Goal: Task Accomplishment & Management: Complete application form

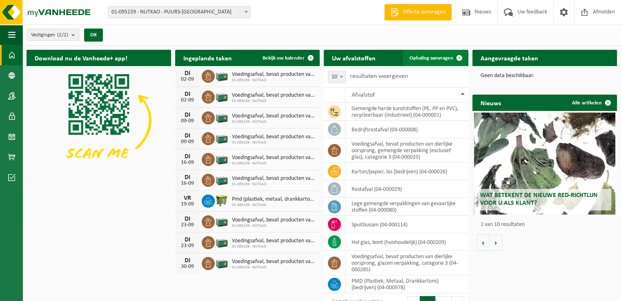
click at [439, 62] on link "Ophaling aanvragen" at bounding box center [435, 58] width 65 height 16
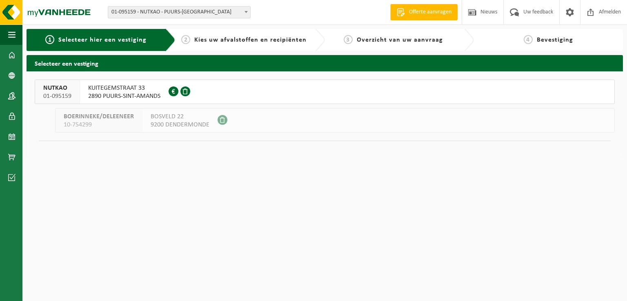
click at [209, 100] on button "NUTKAO 01-095159 KUITEGEMSTRAAT 33 2890 PUURS-SINT-AMANDS 0412.757.764" at bounding box center [325, 92] width 580 height 25
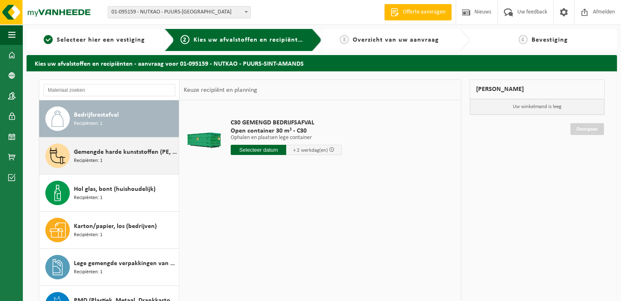
click at [127, 152] on span "Gemengde harde kunststoffen (PE, PP en PVC), recycleerbaar (industrieel)" at bounding box center [125, 152] width 103 height 10
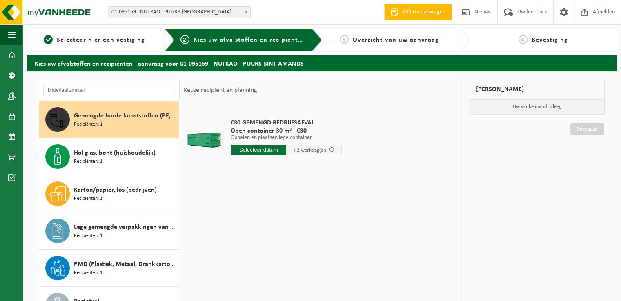
scroll to position [37, 0]
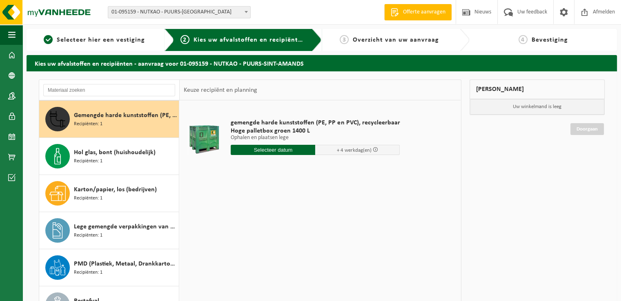
click at [262, 154] on input "text" at bounding box center [273, 150] width 85 height 10
click at [324, 167] on icon at bounding box center [323, 168] width 13 height 13
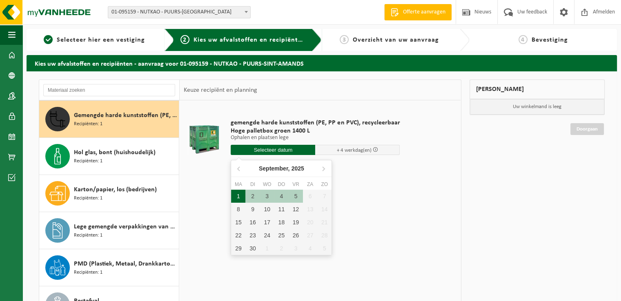
click at [240, 196] on div "1" at bounding box center [238, 196] width 14 height 13
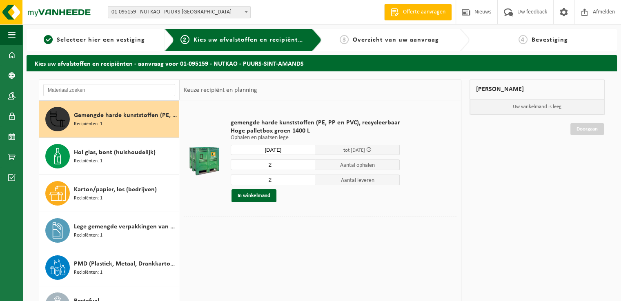
type input "Van 2025-09-01"
click at [268, 199] on button "In winkelmand" at bounding box center [254, 195] width 45 height 13
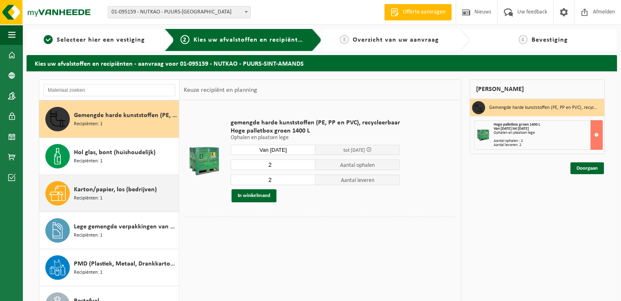
click at [118, 185] on span "Karton/papier, los (bedrijven)" at bounding box center [115, 190] width 83 height 10
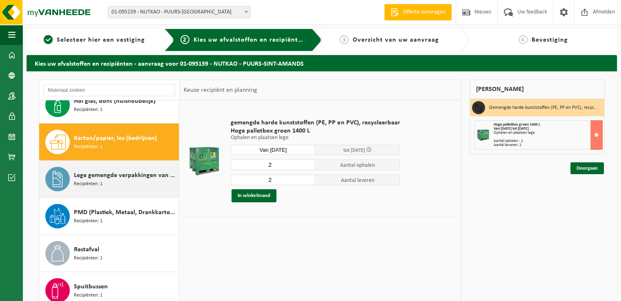
scroll to position [111, 0]
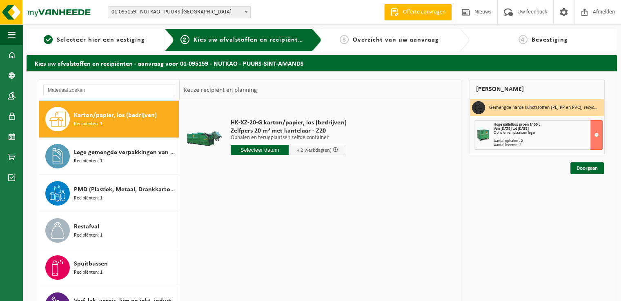
click at [256, 150] on input "text" at bounding box center [260, 150] width 58 height 10
click at [321, 165] on icon at bounding box center [323, 168] width 13 height 13
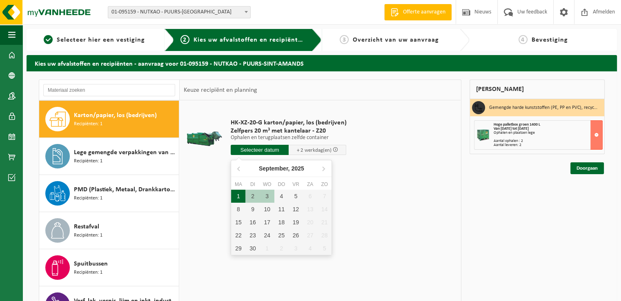
click at [240, 198] on div "1" at bounding box center [238, 196] width 14 height 13
type input "Van 2025-09-01"
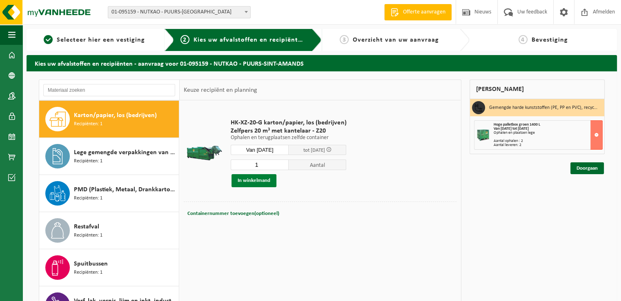
click at [254, 185] on button "In winkelmand" at bounding box center [254, 180] width 45 height 13
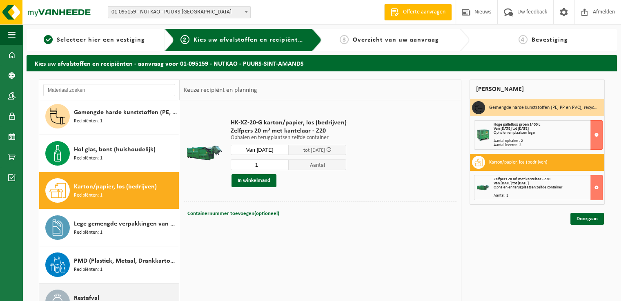
scroll to position [0, 0]
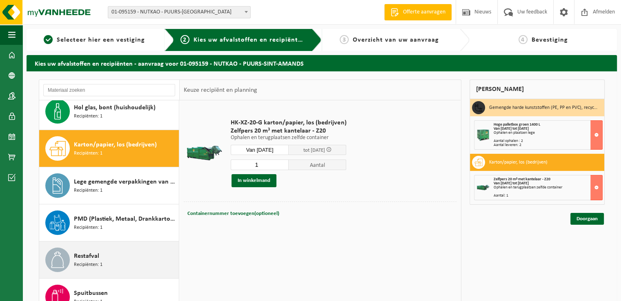
click at [124, 250] on div "Restafval Recipiënten: 1" at bounding box center [125, 260] width 103 height 25
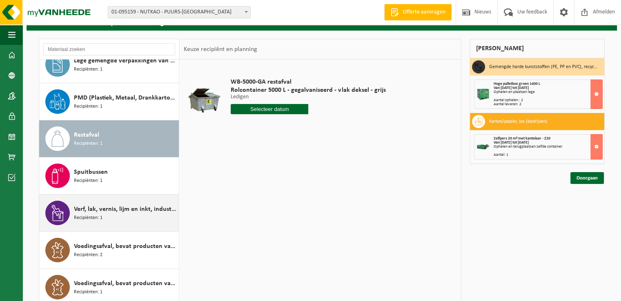
scroll to position [82, 0]
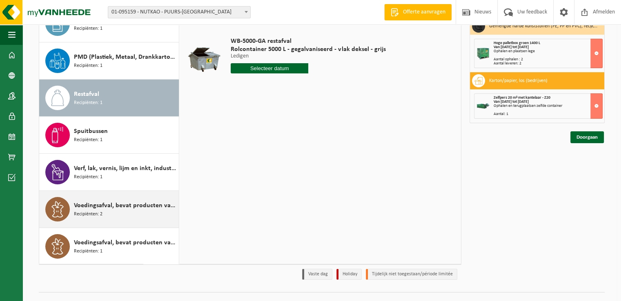
click at [119, 198] on div "Voedingsafval, bevat producten van dierlijke oorsprong, gemengde verpakking (ex…" at bounding box center [125, 209] width 103 height 25
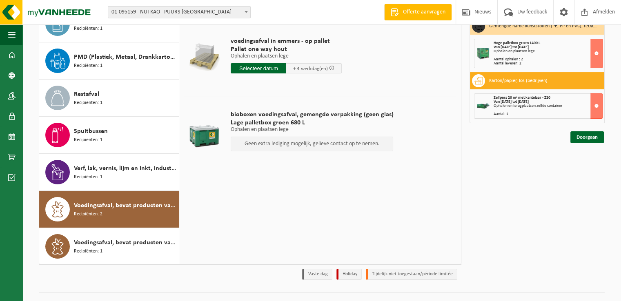
click at [127, 226] on div "Voedingsafval, bevat producten van dierlijke oorsprong, gemengde verpakking (ex…" at bounding box center [109, 209] width 140 height 37
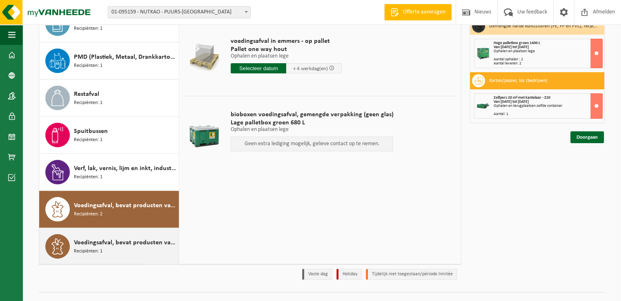
click at [132, 238] on span "Voedingsafval, bevat producten van dierlijke oorsprong, glazen verpakking, cate…" at bounding box center [125, 243] width 103 height 10
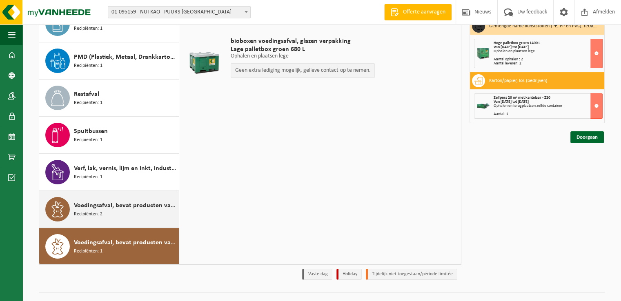
click at [132, 215] on div "Voedingsafval, bevat producten van dierlijke oorsprong, gemengde verpakking (ex…" at bounding box center [125, 209] width 103 height 25
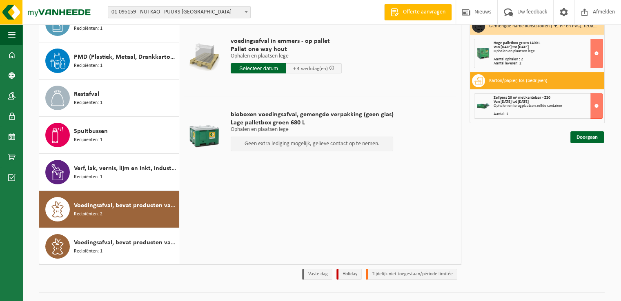
scroll to position [0, 0]
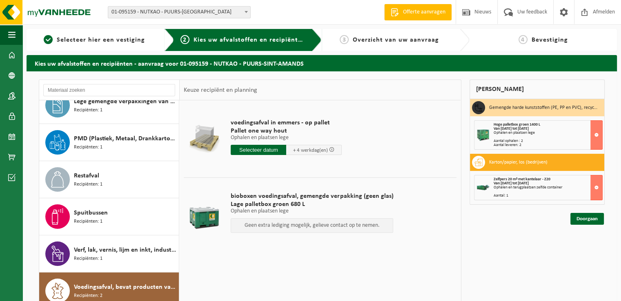
click at [257, 147] on input "text" at bounding box center [259, 150] width 56 height 10
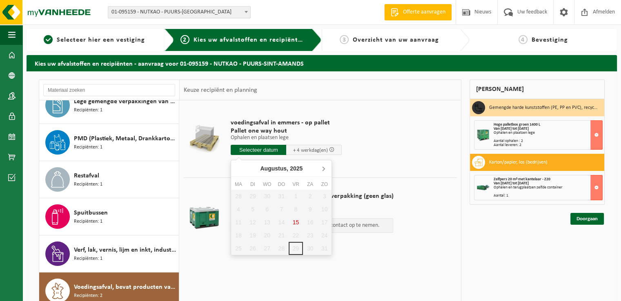
click at [318, 169] on icon at bounding box center [323, 168] width 13 height 13
click at [237, 197] on div "1" at bounding box center [238, 196] width 14 height 13
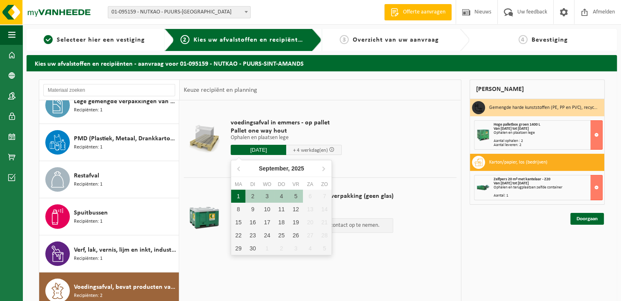
type input "Van 2025-09-01"
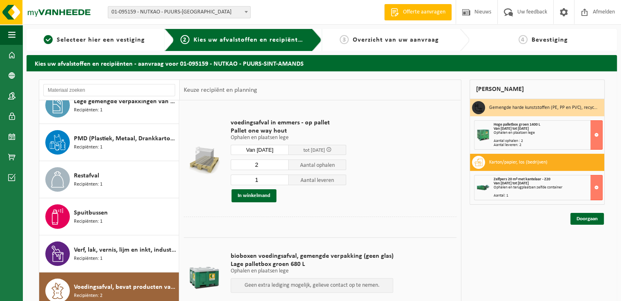
click at [283, 164] on input "2" at bounding box center [260, 165] width 58 height 11
click at [283, 164] on input "3" at bounding box center [260, 165] width 58 height 11
click at [283, 164] on input "4" at bounding box center [260, 165] width 58 height 11
click at [283, 164] on input "5" at bounding box center [260, 165] width 58 height 11
click at [283, 164] on input "6" at bounding box center [260, 165] width 58 height 11
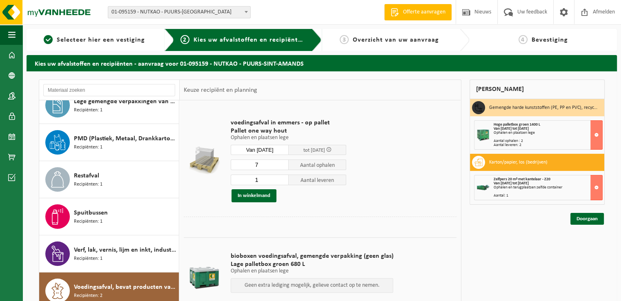
click at [283, 164] on input "7" at bounding box center [260, 165] width 58 height 11
type input "8"
click at [283, 164] on input "8" at bounding box center [260, 165] width 58 height 11
type input "0"
click at [283, 183] on input "0" at bounding box center [260, 180] width 58 height 11
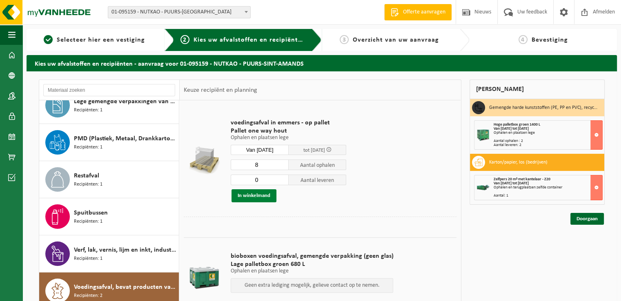
click at [265, 196] on button "In winkelmand" at bounding box center [254, 195] width 45 height 13
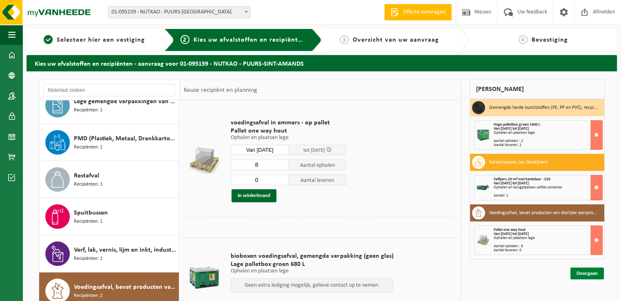
click at [575, 275] on link "Doorgaan" at bounding box center [587, 274] width 33 height 12
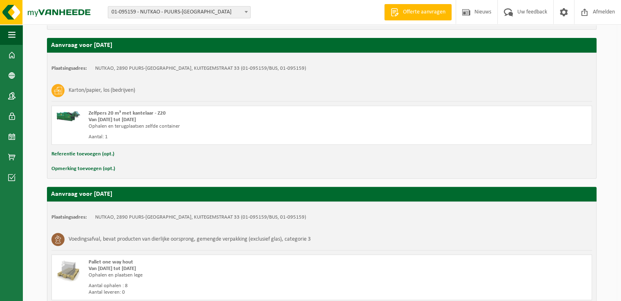
scroll to position [359, 0]
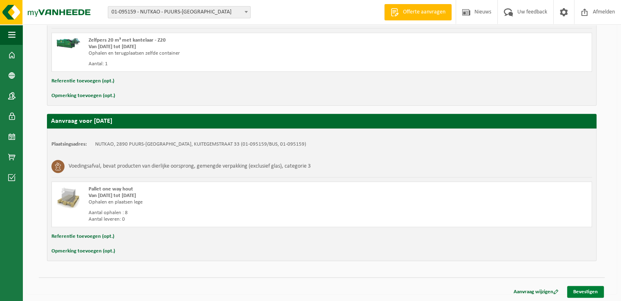
click at [596, 294] on link "Bevestigen" at bounding box center [585, 292] width 37 height 12
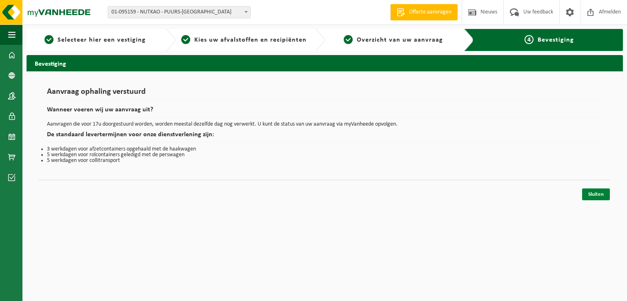
click at [601, 198] on link "Sluiten" at bounding box center [596, 195] width 28 height 12
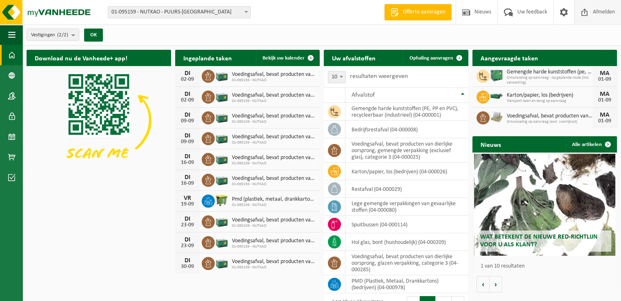
click at [600, 19] on span "Afmelden" at bounding box center [604, 12] width 26 height 24
